Goal: Navigation & Orientation: Find specific page/section

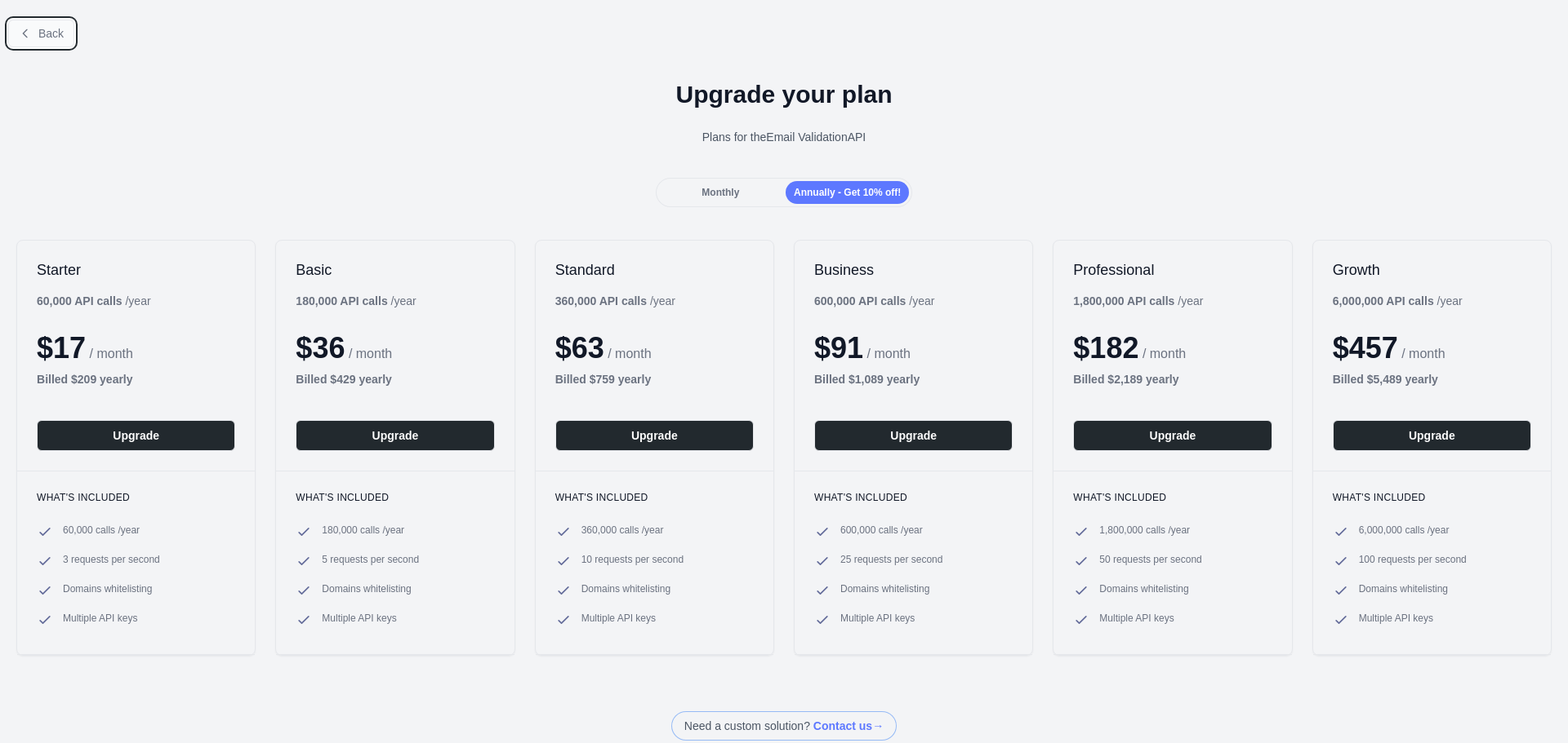
click at [39, 27] on span "Back" at bounding box center [51, 34] width 25 height 13
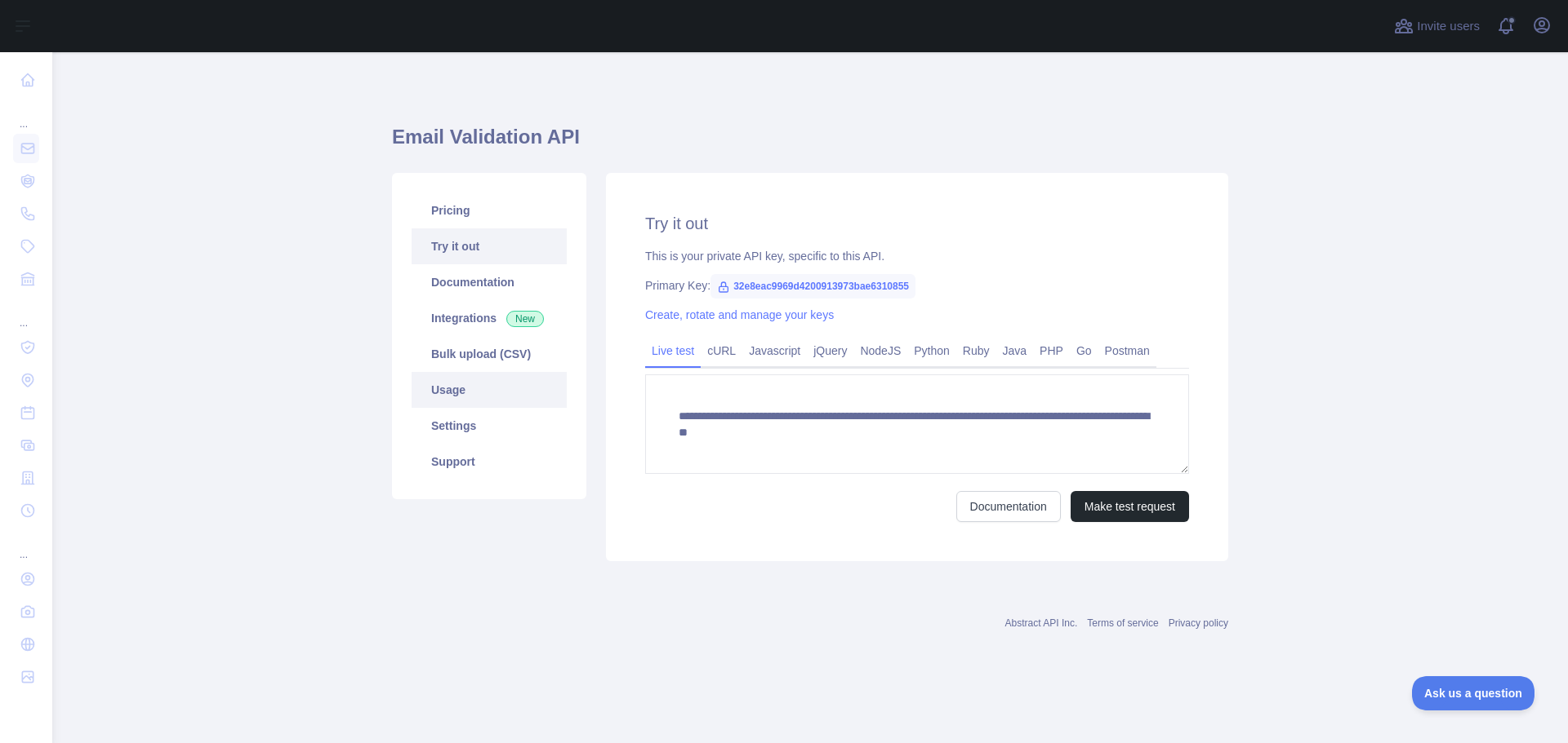
click at [449, 377] on link "Usage" at bounding box center [489, 390] width 155 height 36
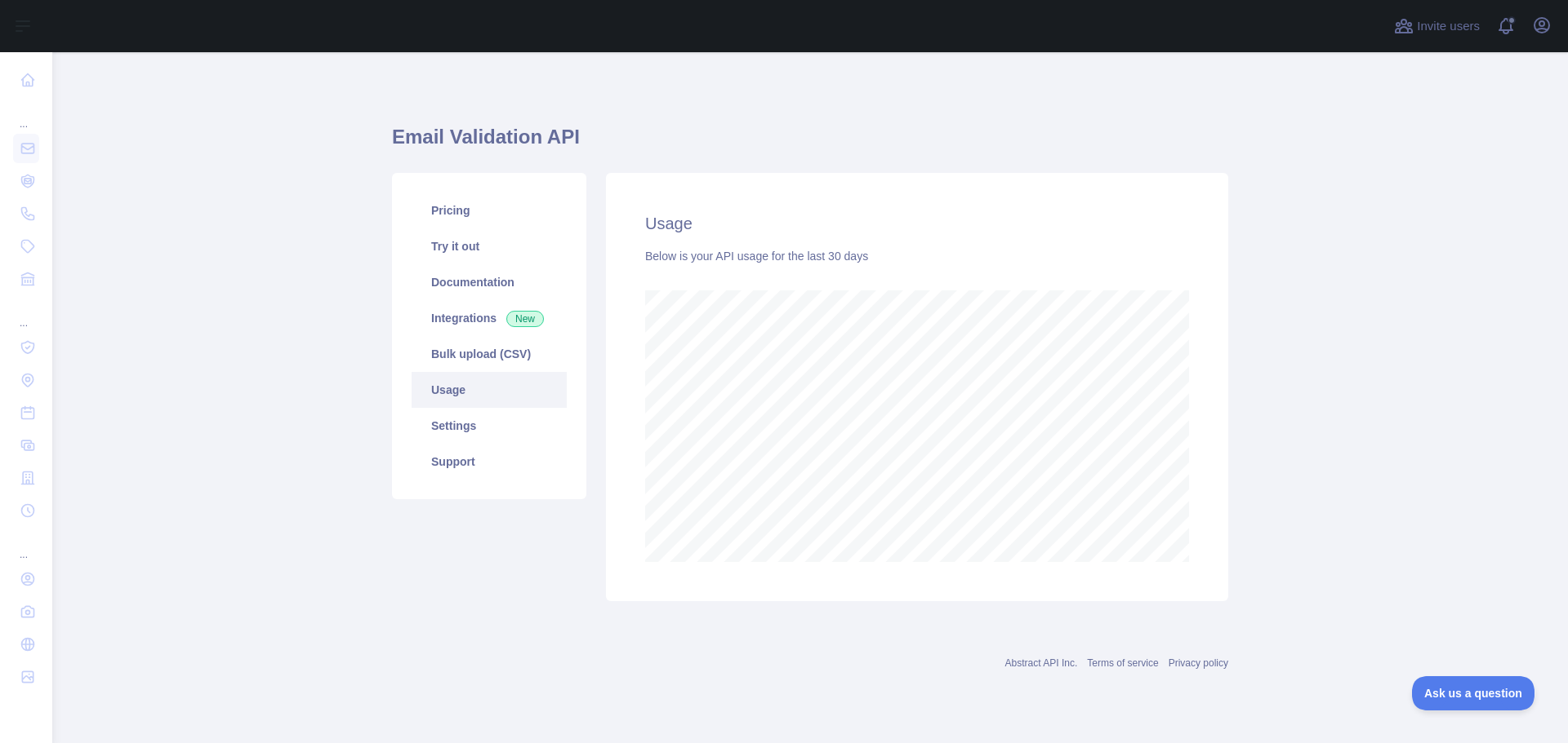
scroll to position [691, 1515]
click at [458, 431] on link "Settings" at bounding box center [489, 426] width 155 height 36
